Goal: Task Accomplishment & Management: Manage account settings

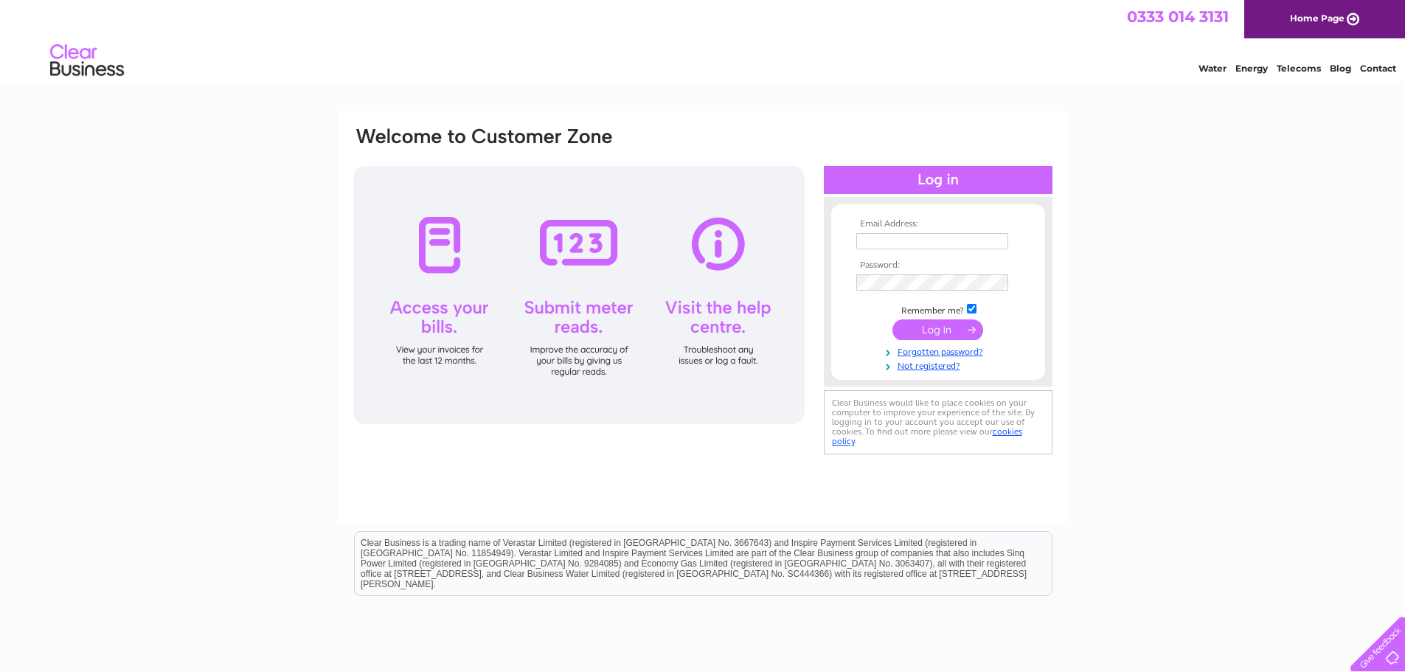
type input "[EMAIL_ADDRESS][DOMAIN_NAME]"
click at [939, 322] on input "submit" at bounding box center [938, 329] width 91 height 21
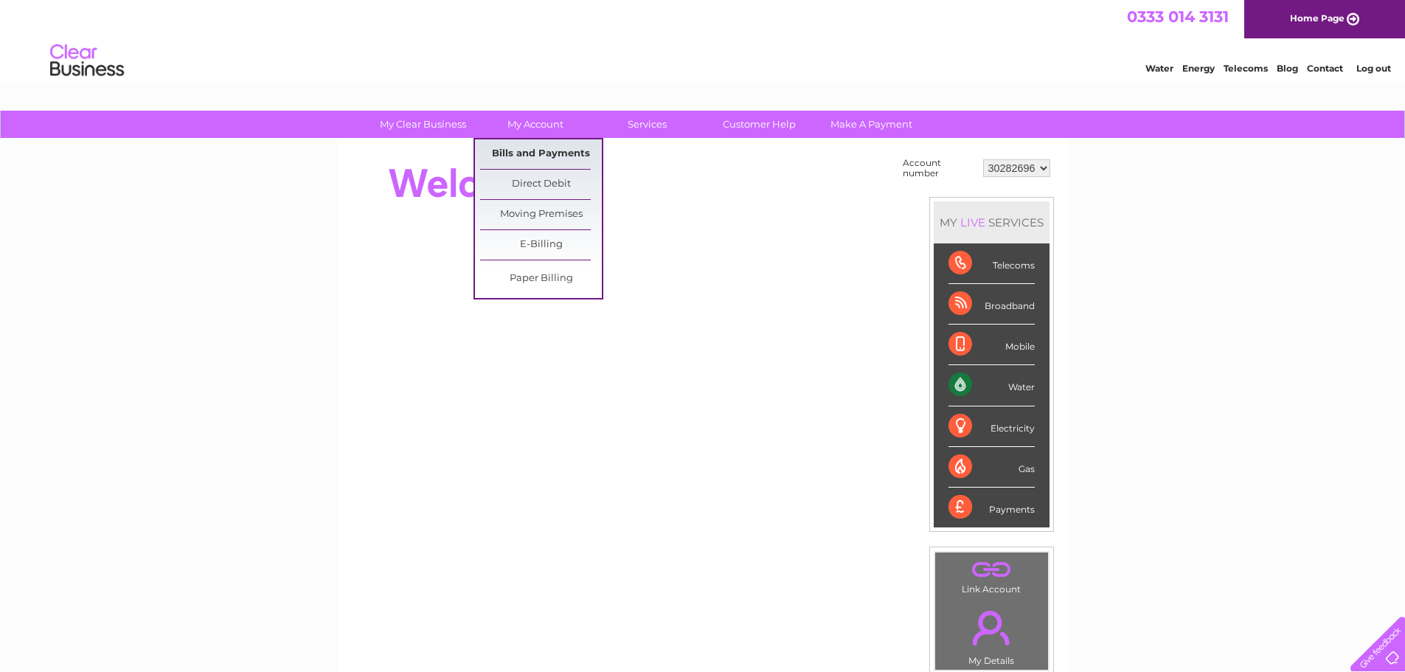
click at [541, 155] on link "Bills and Payments" at bounding box center [541, 154] width 122 height 30
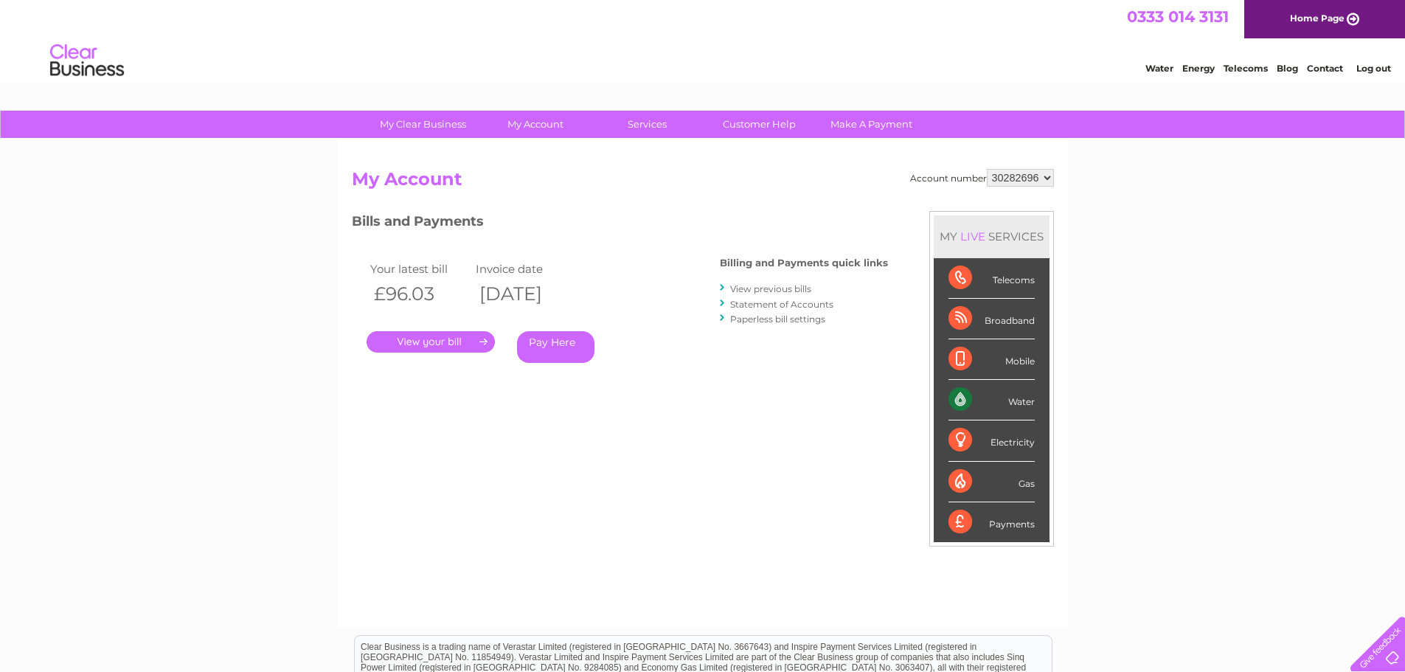
click at [413, 347] on link "." at bounding box center [431, 341] width 128 height 21
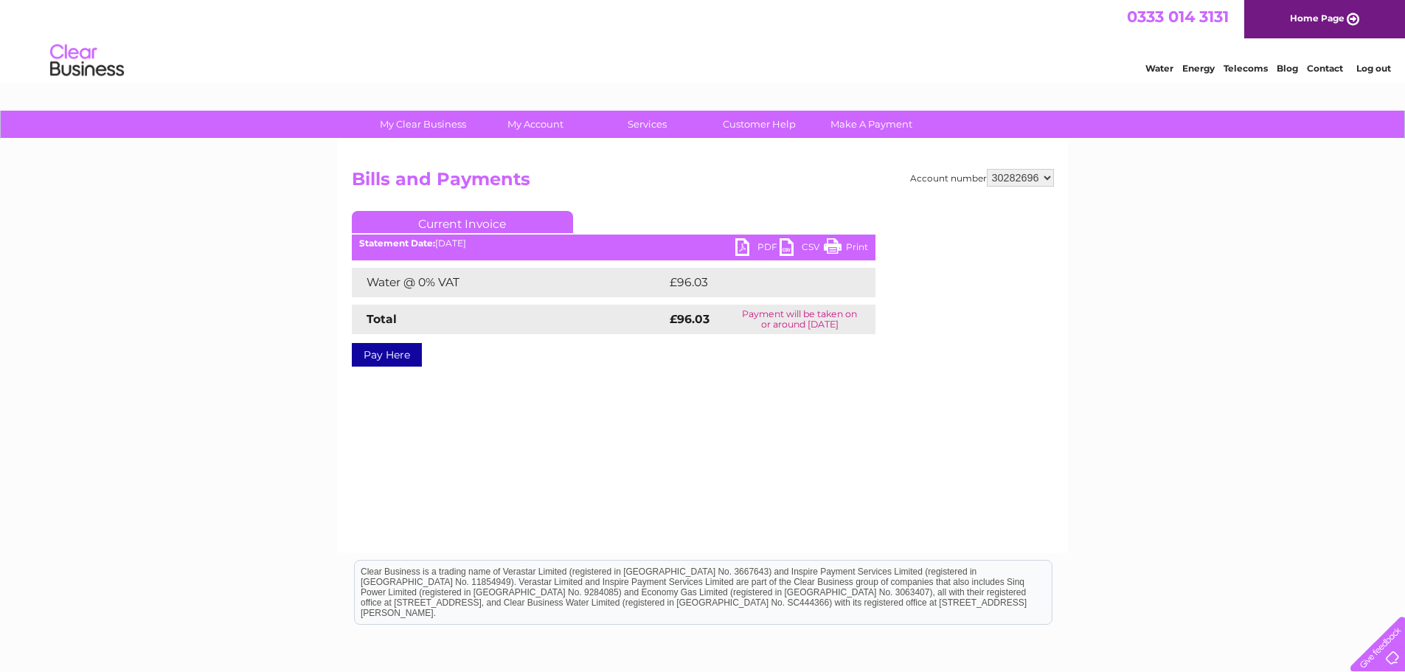
click at [757, 249] on link "PDF" at bounding box center [757, 248] width 44 height 21
